Goal: Information Seeking & Learning: Understand process/instructions

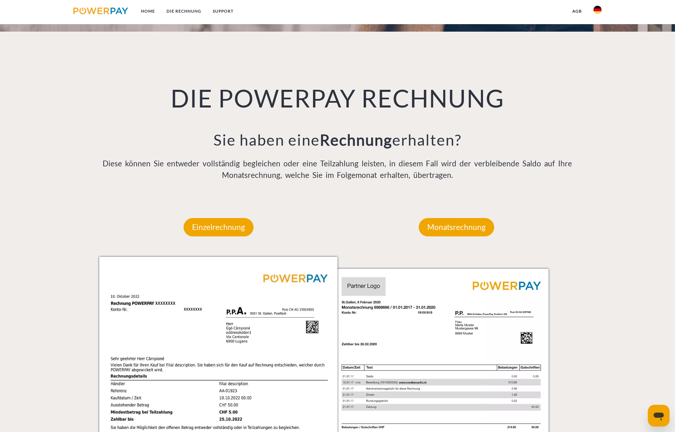
scroll to position [408, 0]
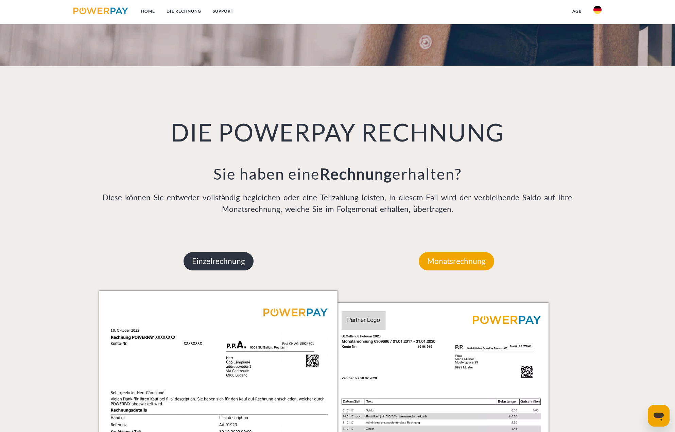
click at [237, 256] on p "Einzelrechnung" at bounding box center [219, 261] width 70 height 18
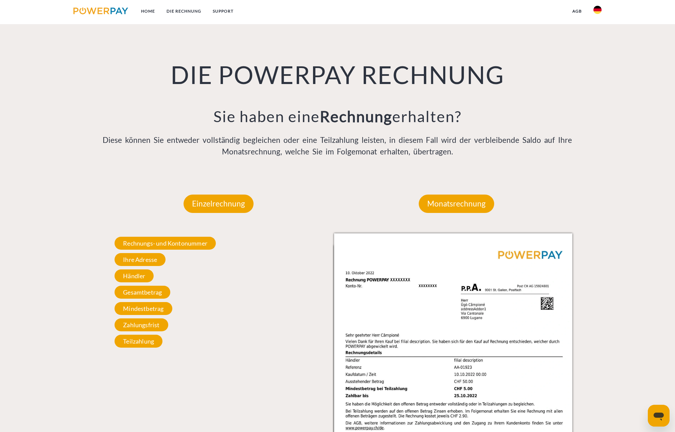
scroll to position [476, 0]
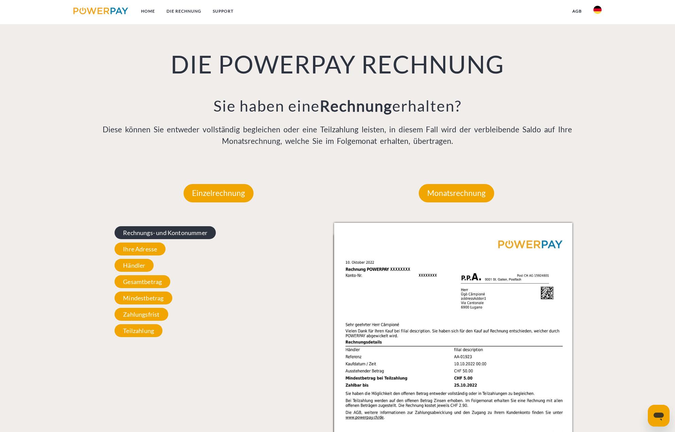
click at [193, 236] on span "Rechnungs- und Kontonummer" at bounding box center [165, 232] width 101 height 13
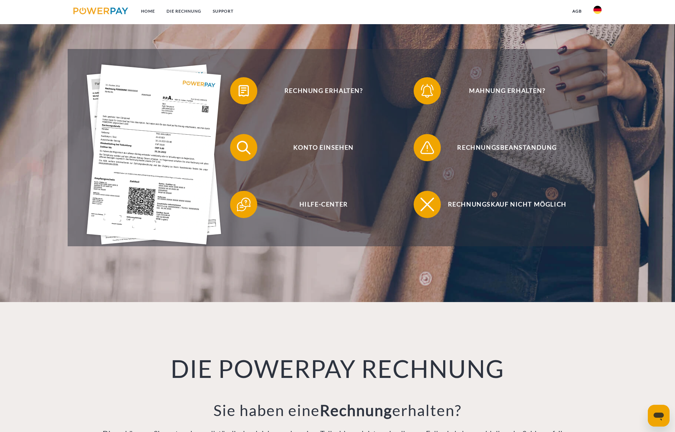
scroll to position [34, 0]
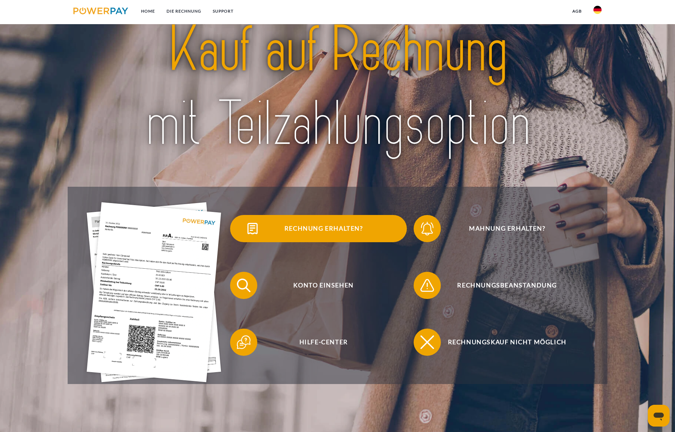
click at [311, 233] on span "Rechnung erhalten?" at bounding box center [323, 228] width 167 height 27
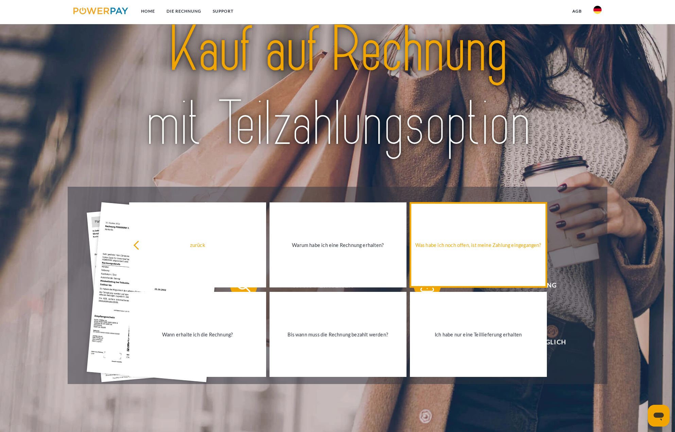
click at [486, 276] on link "Was habe ich noch offen, ist meine Zahlung eingegangen?" at bounding box center [478, 244] width 137 height 85
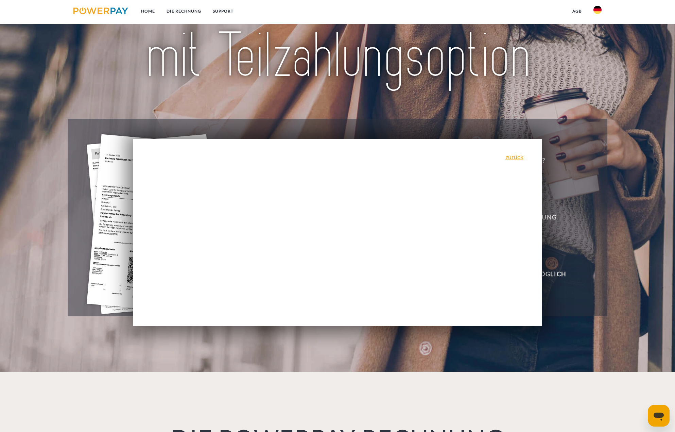
scroll to position [68, 0]
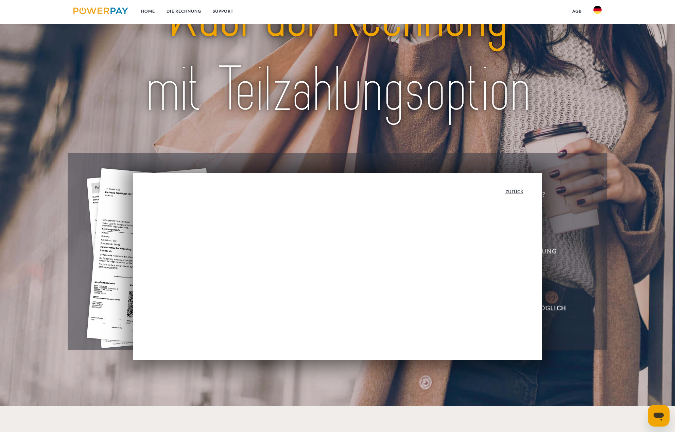
click at [516, 190] on link "zurück" at bounding box center [514, 191] width 18 height 6
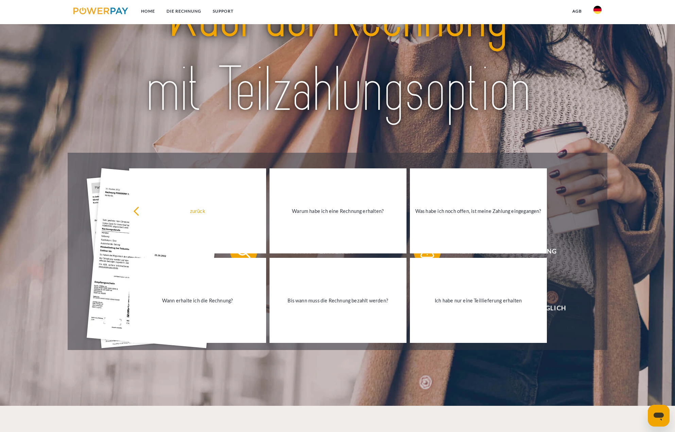
scroll to position [0, 0]
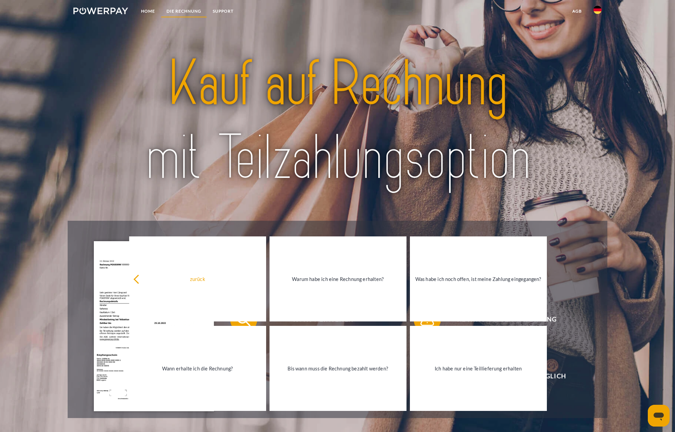
click at [194, 14] on link "DIE RECHNUNG" at bounding box center [184, 11] width 46 height 12
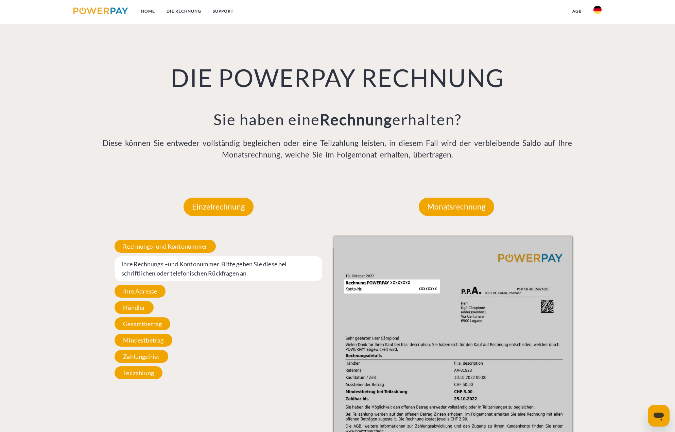
scroll to position [475, 0]
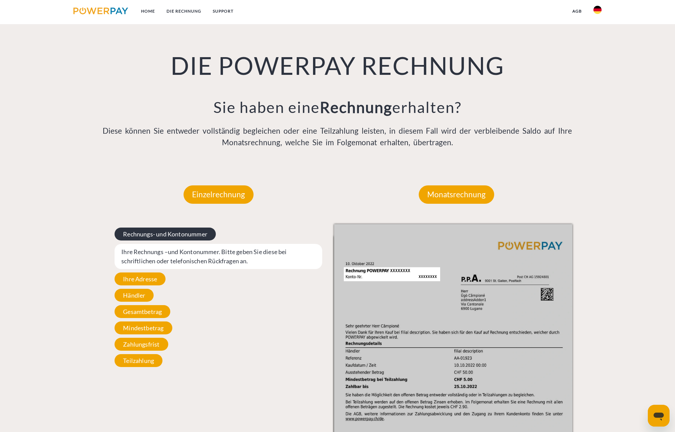
click at [179, 235] on span "Rechnungs- und Kontonummer" at bounding box center [165, 233] width 101 height 13
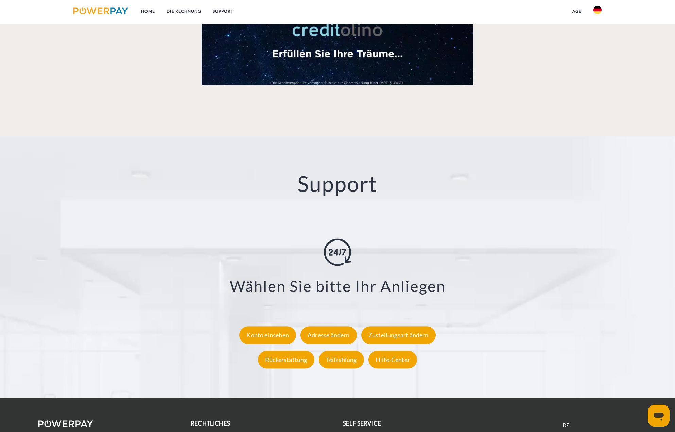
scroll to position [1086, 0]
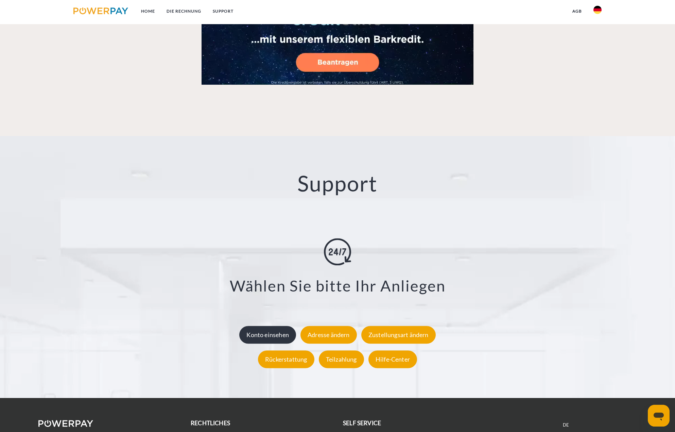
click at [275, 338] on div "Konto einsehen" at bounding box center [267, 335] width 57 height 18
